Goal: Task Accomplishment & Management: Manage account settings

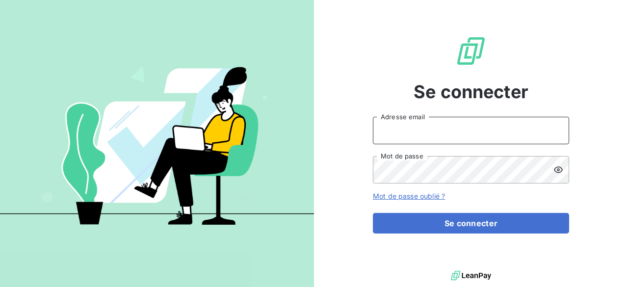
type input "[PERSON_NAME][EMAIL_ADDRESS][DOMAIN_NAME]"
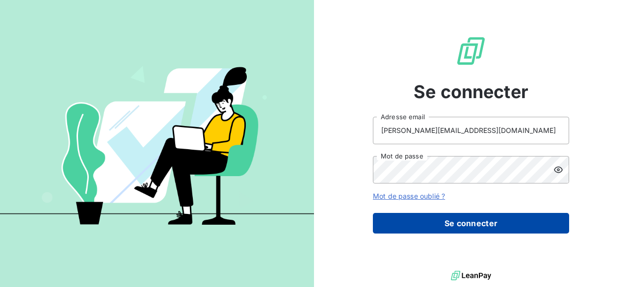
drag, startPoint x: 501, startPoint y: 248, endPoint x: 504, endPoint y: 231, distance: 17.4
click at [501, 245] on div "Se connecter [PERSON_NAME][EMAIL_ADDRESS][DOMAIN_NAME] Adresse email Mot de pas…" at bounding box center [471, 134] width 196 height 268
click at [506, 227] on button "Se connecter" at bounding box center [471, 223] width 196 height 21
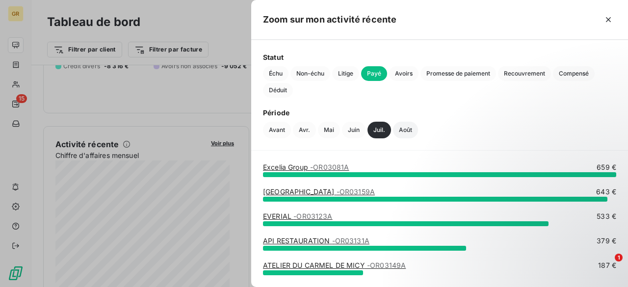
click at [407, 126] on button "Août" at bounding box center [405, 130] width 25 height 17
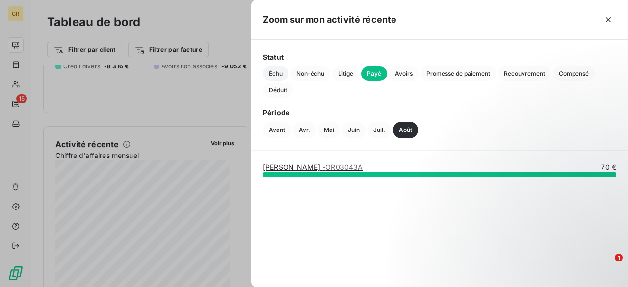
click at [272, 74] on span "Échu" at bounding box center [276, 73] width 26 height 15
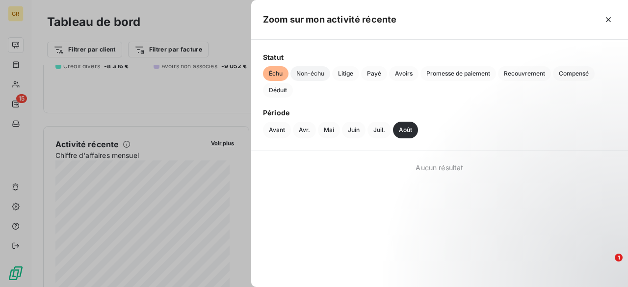
click at [313, 72] on span "Non-échu" at bounding box center [310, 73] width 40 height 15
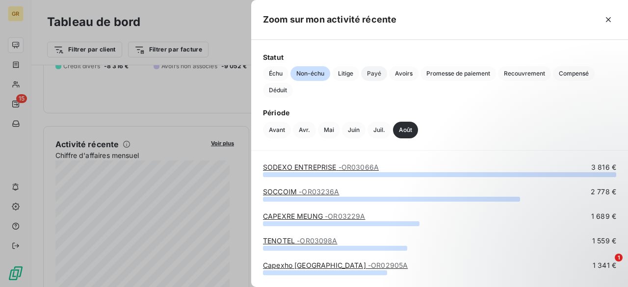
click at [378, 72] on span "Payé" at bounding box center [374, 73] width 26 height 15
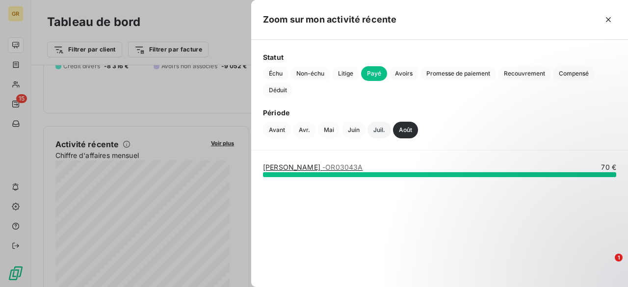
click at [365, 126] on div "Avant Avr. Mai Juin Juil. Août" at bounding box center [439, 130] width 353 height 17
click at [377, 125] on button "Juil." at bounding box center [380, 130] width 24 height 17
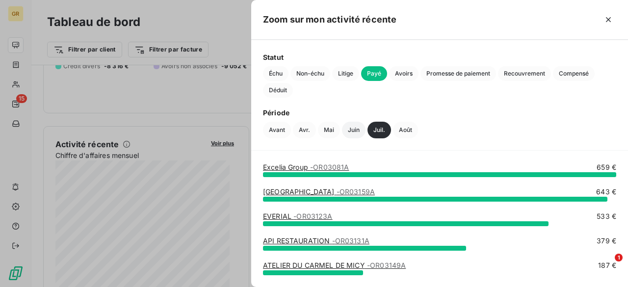
click at [349, 124] on button "Juin" at bounding box center [354, 130] width 24 height 17
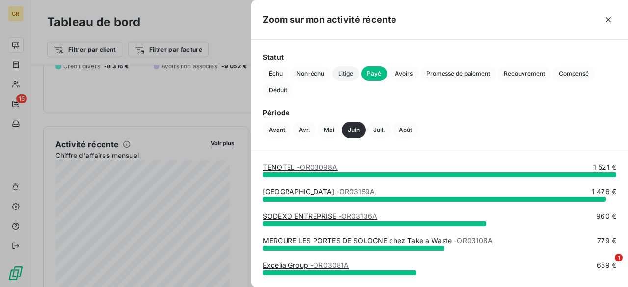
click at [345, 70] on span "Litige" at bounding box center [345, 73] width 27 height 15
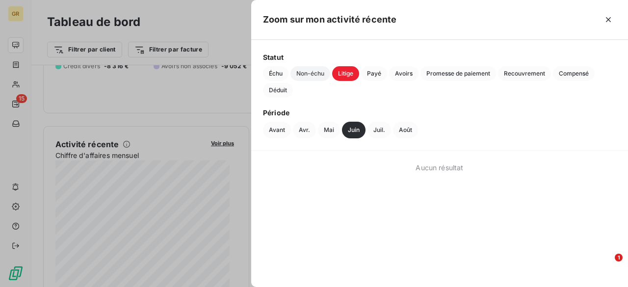
click at [315, 74] on span "Non-échu" at bounding box center [310, 73] width 40 height 15
click at [263, 67] on button "Échu" at bounding box center [276, 73] width 26 height 15
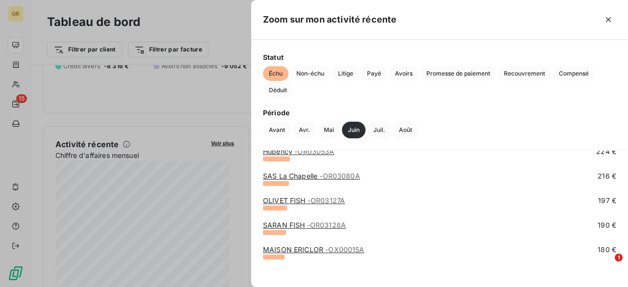
scroll to position [217, 0]
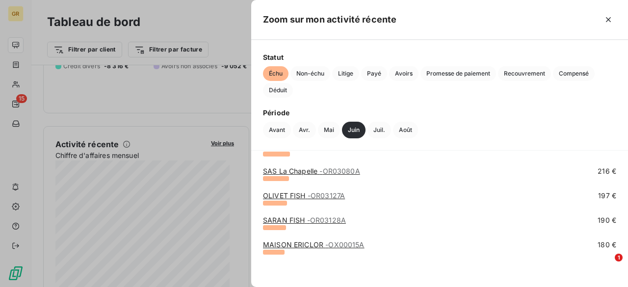
click at [161, 106] on div at bounding box center [314, 143] width 628 height 287
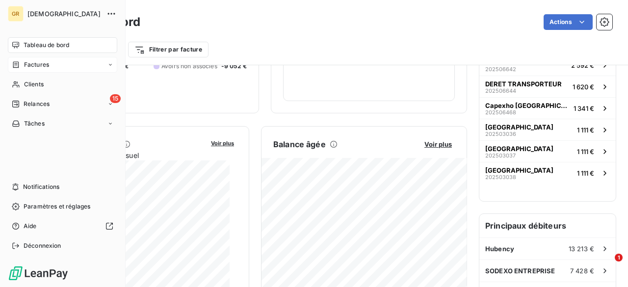
click at [18, 65] on icon at bounding box center [16, 65] width 8 height 8
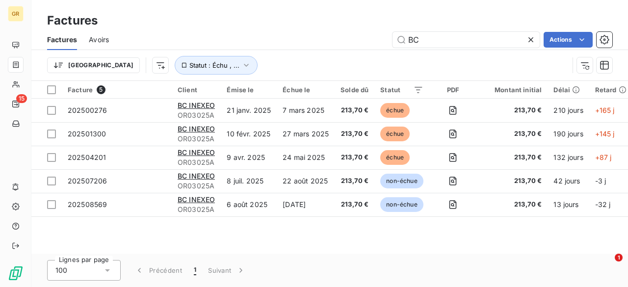
drag, startPoint x: 441, startPoint y: 41, endPoint x: 357, endPoint y: 41, distance: 83.4
click at [357, 41] on div "BC Actions" at bounding box center [367, 40] width 492 height 16
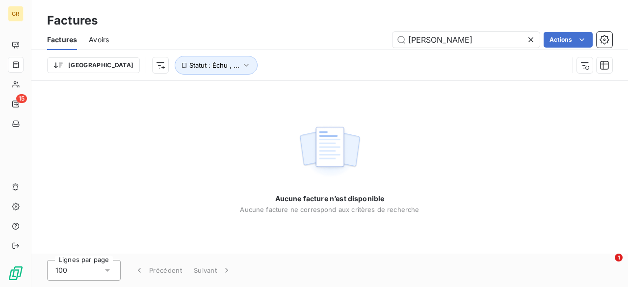
click at [274, 64] on div "Trier Statut : Échu , ..." at bounding box center [308, 65] width 522 height 19
drag, startPoint x: 458, startPoint y: 43, endPoint x: 347, endPoint y: 42, distance: 110.9
click at [347, 42] on div "LEON Actions" at bounding box center [367, 40] width 492 height 16
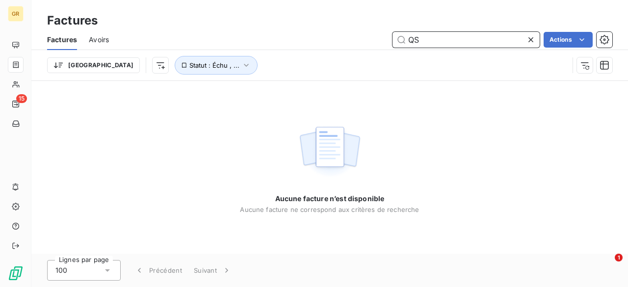
type input "Q"
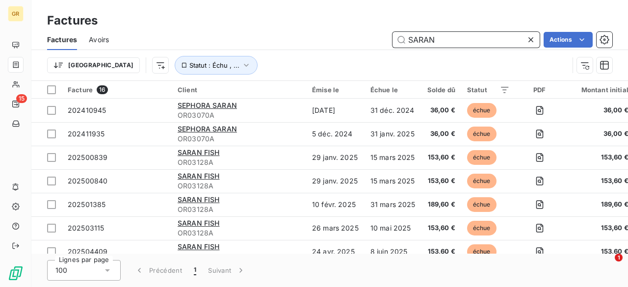
type input "SARAN"
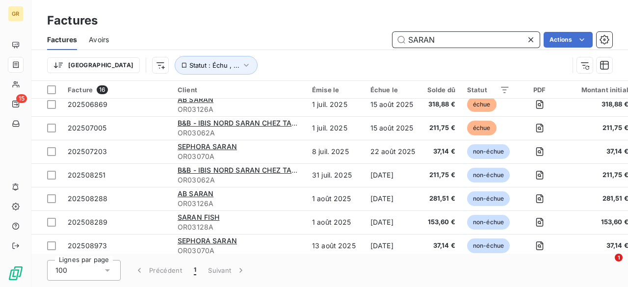
scroll to position [226, 0]
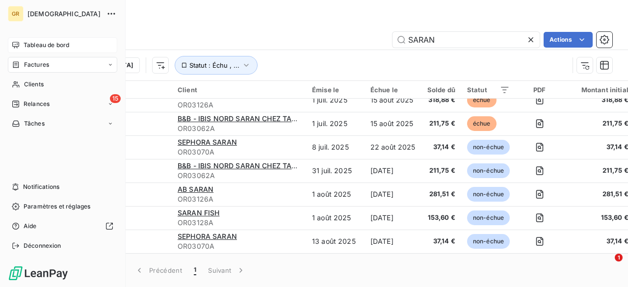
click at [26, 46] on span "Tableau de bord" at bounding box center [47, 45] width 46 height 9
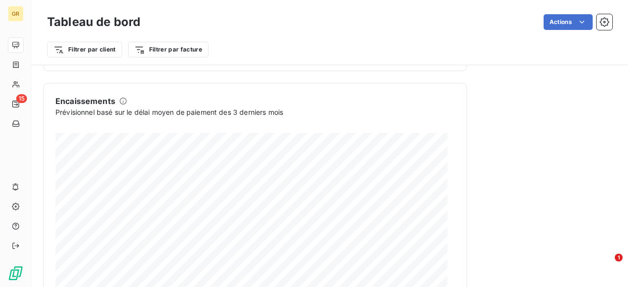
scroll to position [669, 0]
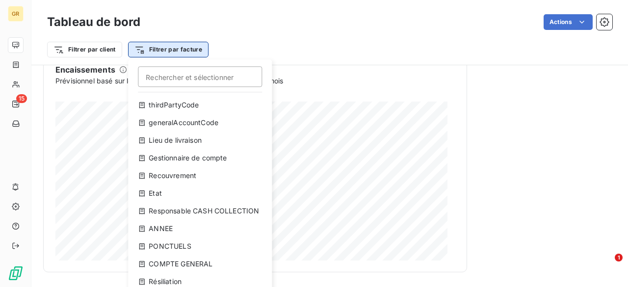
click at [146, 45] on html "GR 15 Tableau de bord Actions Filtrer par client Filtrer par facture Rechercher…" at bounding box center [314, 143] width 628 height 287
click at [108, 49] on html "GR 15 Tableau de bord Actions Filtrer par client Filtrer par facture Rechercher…" at bounding box center [314, 143] width 628 height 287
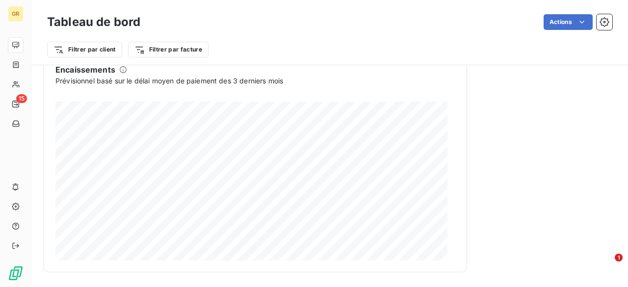
click at [108, 49] on html "GR 15 Tableau de bord Actions Filtrer par client Filtrer par facture Encours cl…" at bounding box center [314, 143] width 628 height 287
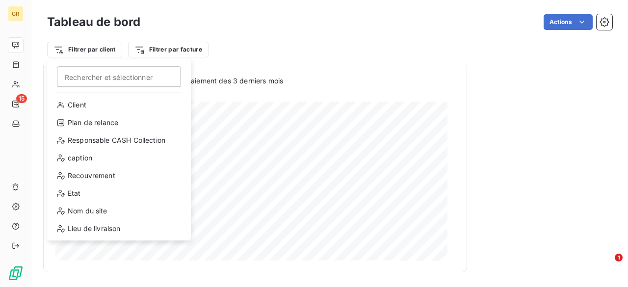
click at [260, 52] on html "GR 15 Tableau de bord Actions Filtrer par client Rechercher et sélectionner Cli…" at bounding box center [314, 143] width 628 height 287
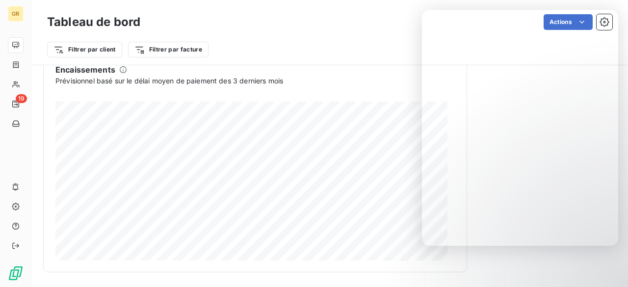
click at [268, 46] on div "Filtrer par client Filtrer par facture" at bounding box center [329, 49] width 565 height 19
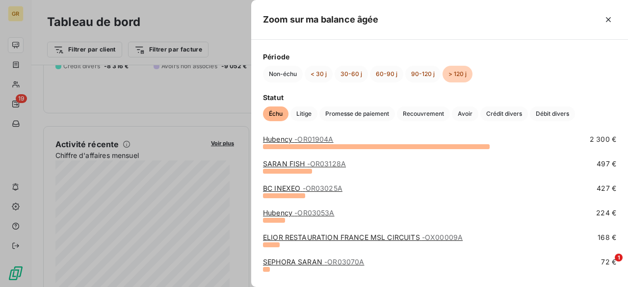
scroll to position [53, 0]
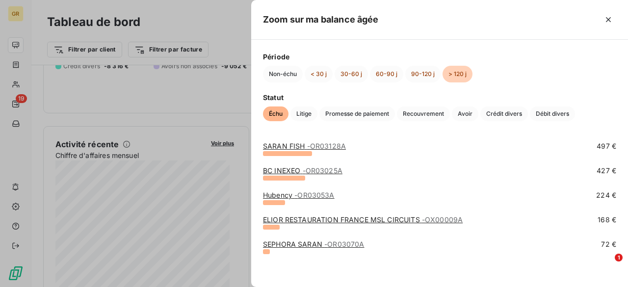
click at [190, 117] on div at bounding box center [314, 143] width 628 height 287
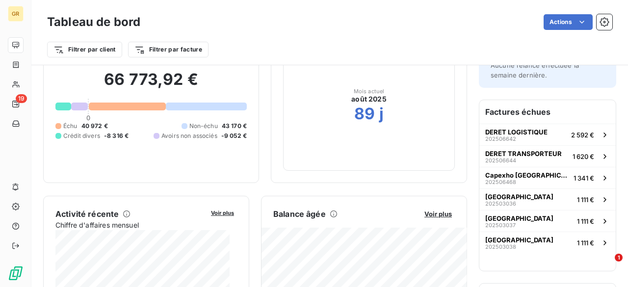
scroll to position [0, 0]
